Goal: Check status: Check status

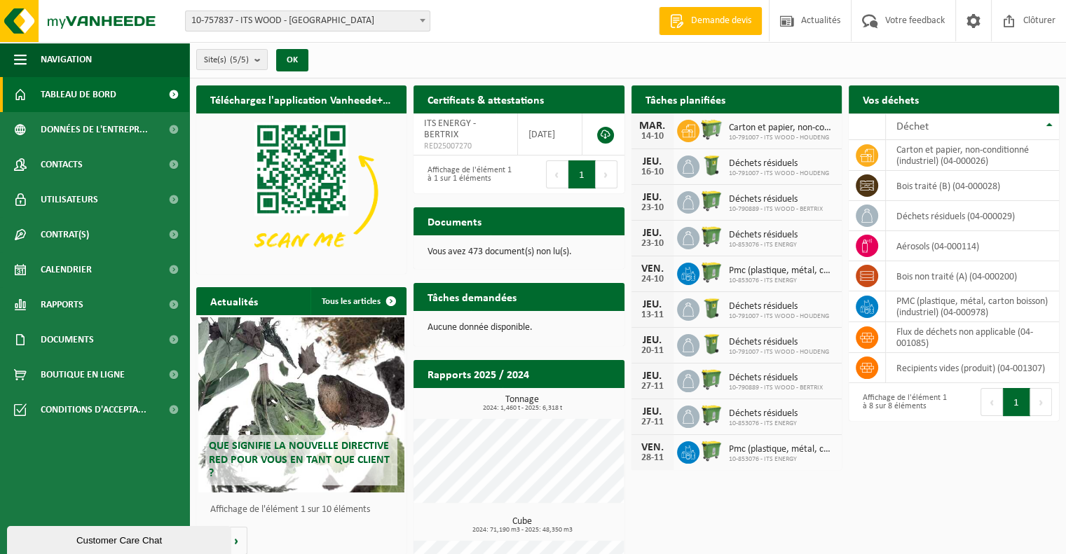
click at [285, 17] on span "10-757837 - ITS WOOD - [GEOGRAPHIC_DATA]" at bounding box center [308, 21] width 244 height 20
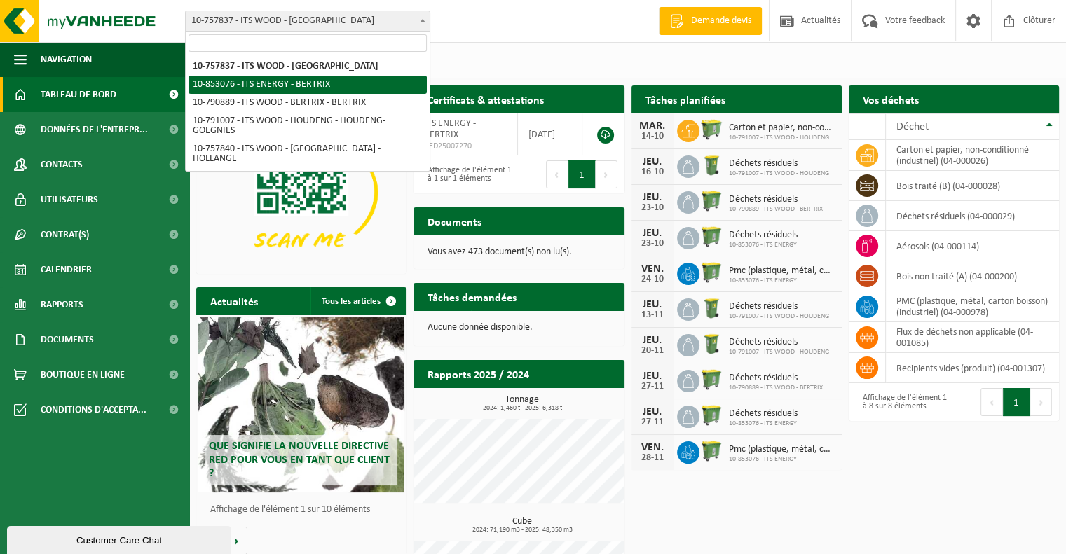
select select "98161"
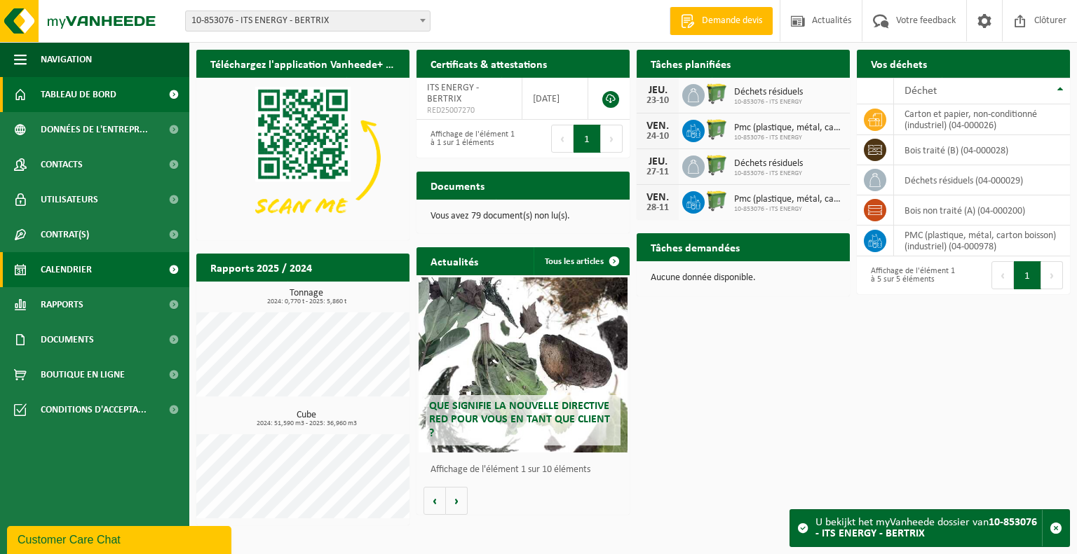
click at [75, 264] on span "Calendrier" at bounding box center [66, 269] width 51 height 35
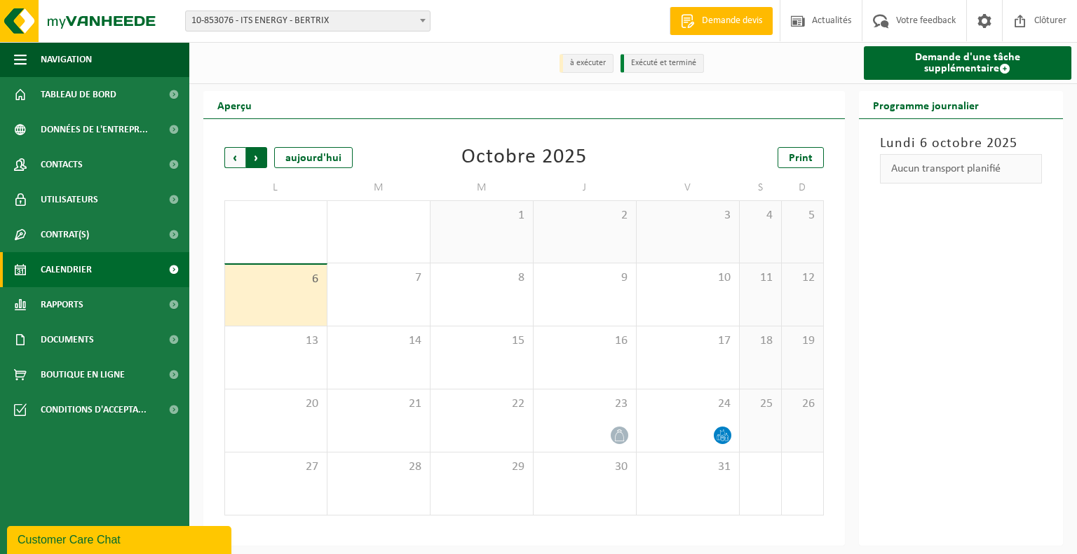
click at [240, 164] on span "Précédent" at bounding box center [234, 157] width 21 height 21
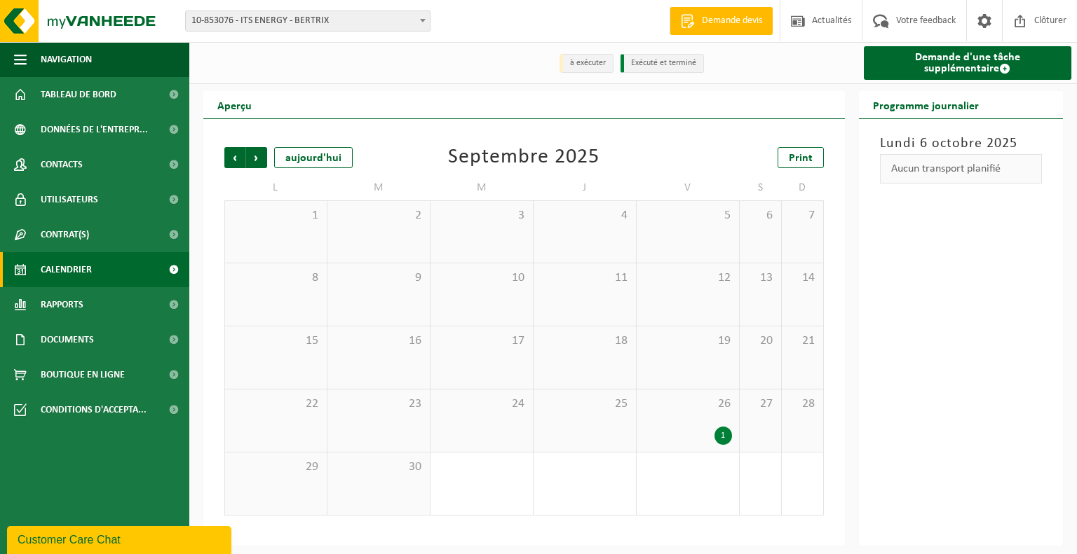
click at [673, 423] on div "26 1" at bounding box center [687, 421] width 102 height 62
